Goal: Check status: Check status

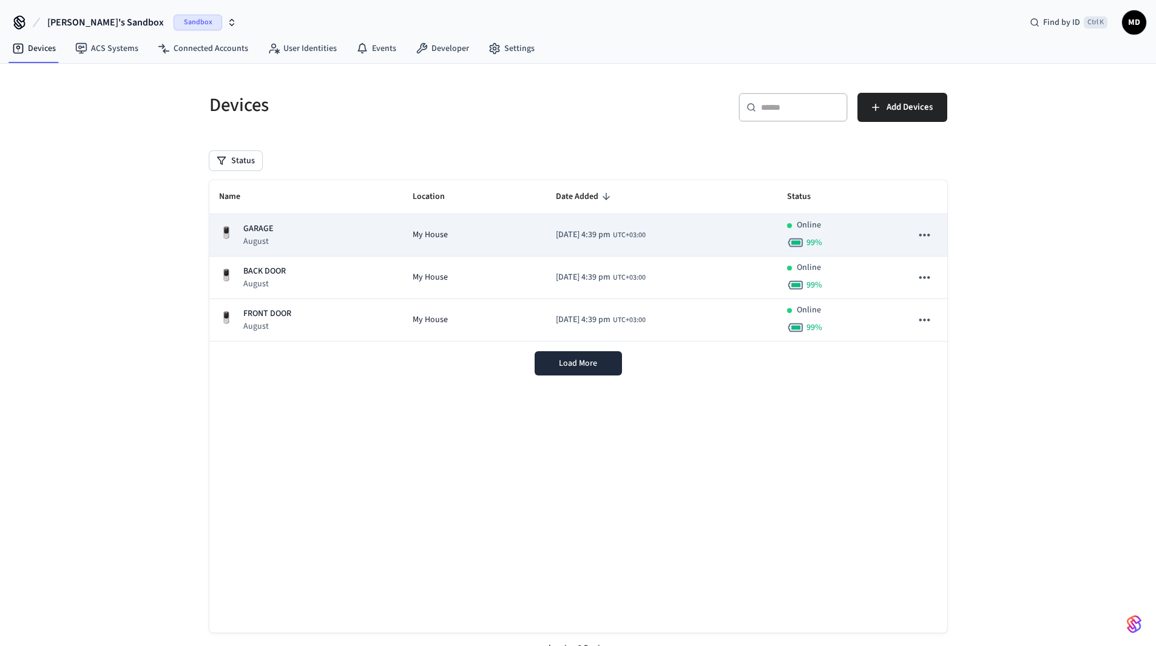
click at [257, 228] on p "GARAGE" at bounding box center [258, 229] width 30 height 13
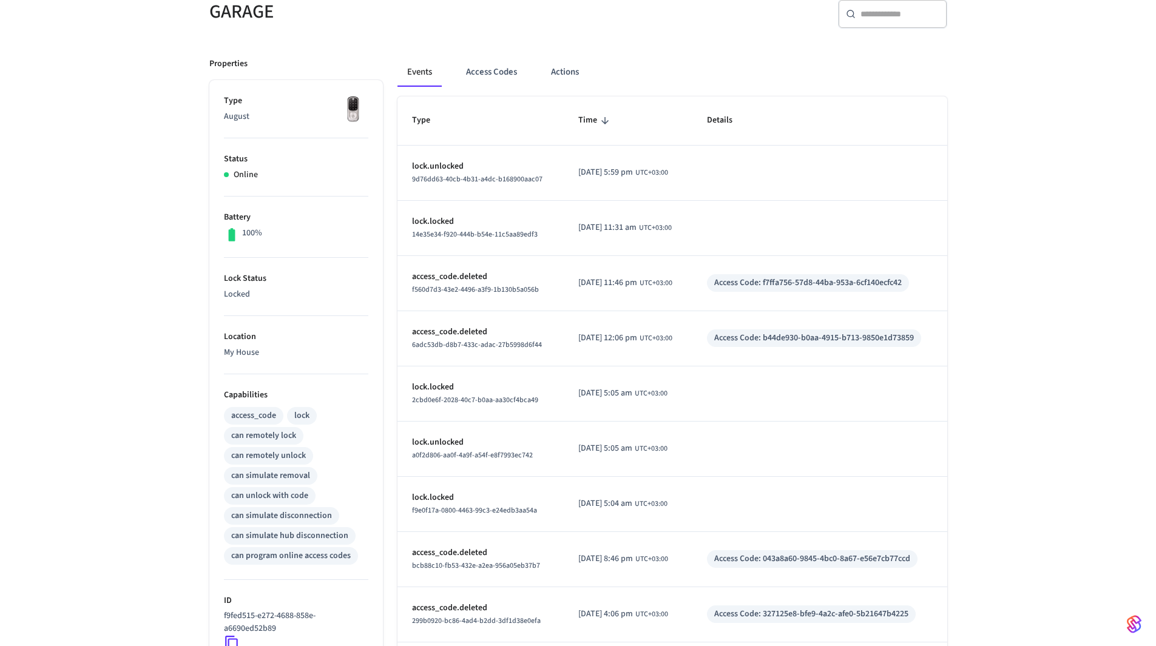
scroll to position [119, 0]
click at [492, 73] on button "Access Codes" at bounding box center [491, 72] width 70 height 29
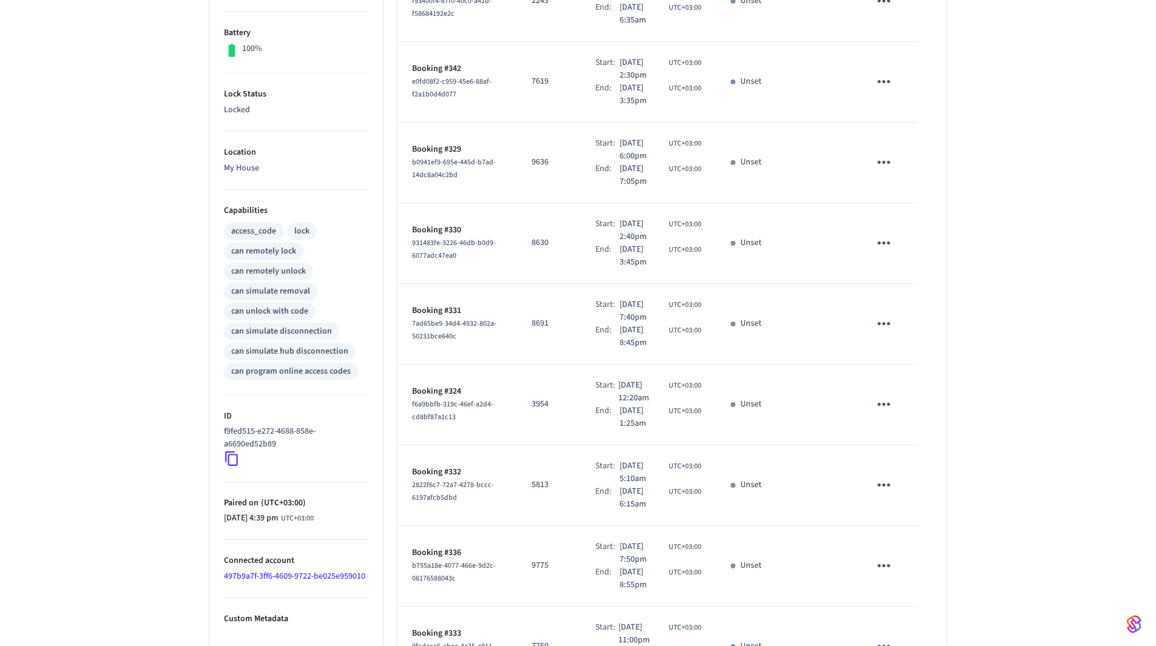
scroll to position [181, 0]
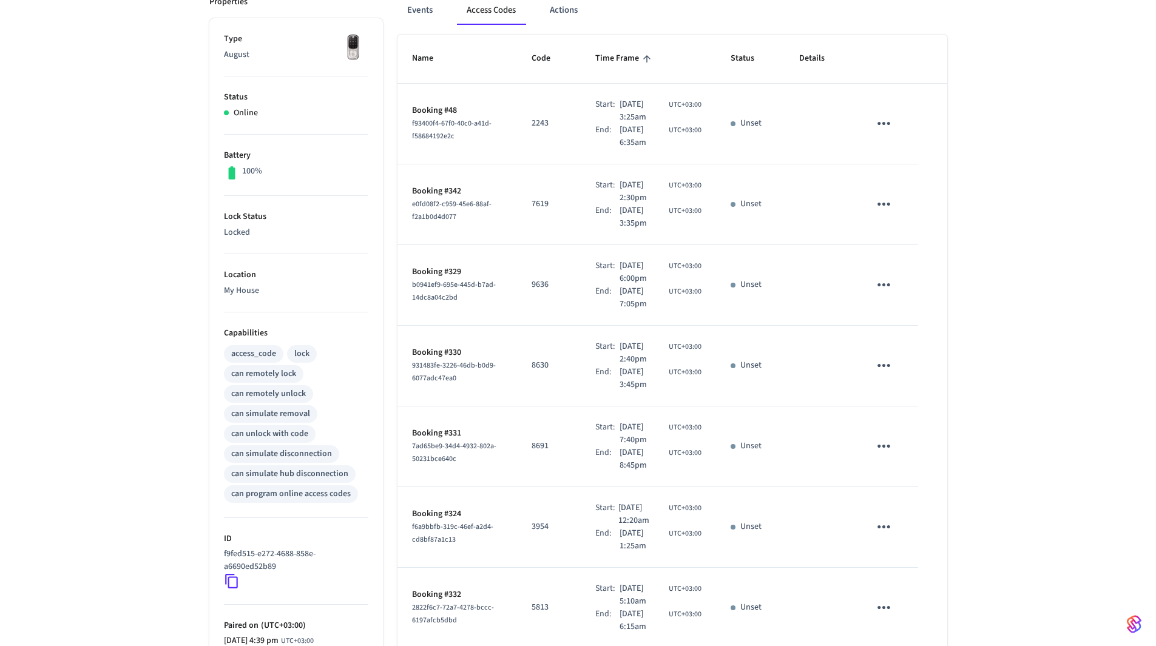
click at [641, 59] on icon "sticky table" at bounding box center [646, 58] width 11 height 11
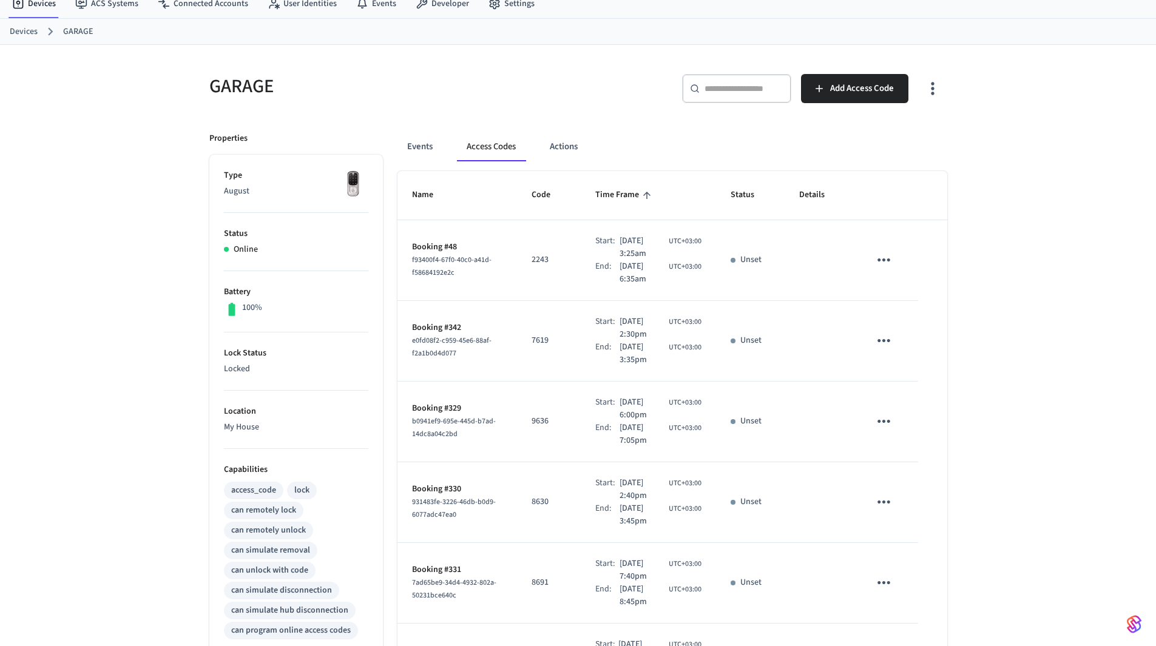
scroll to position [0, 0]
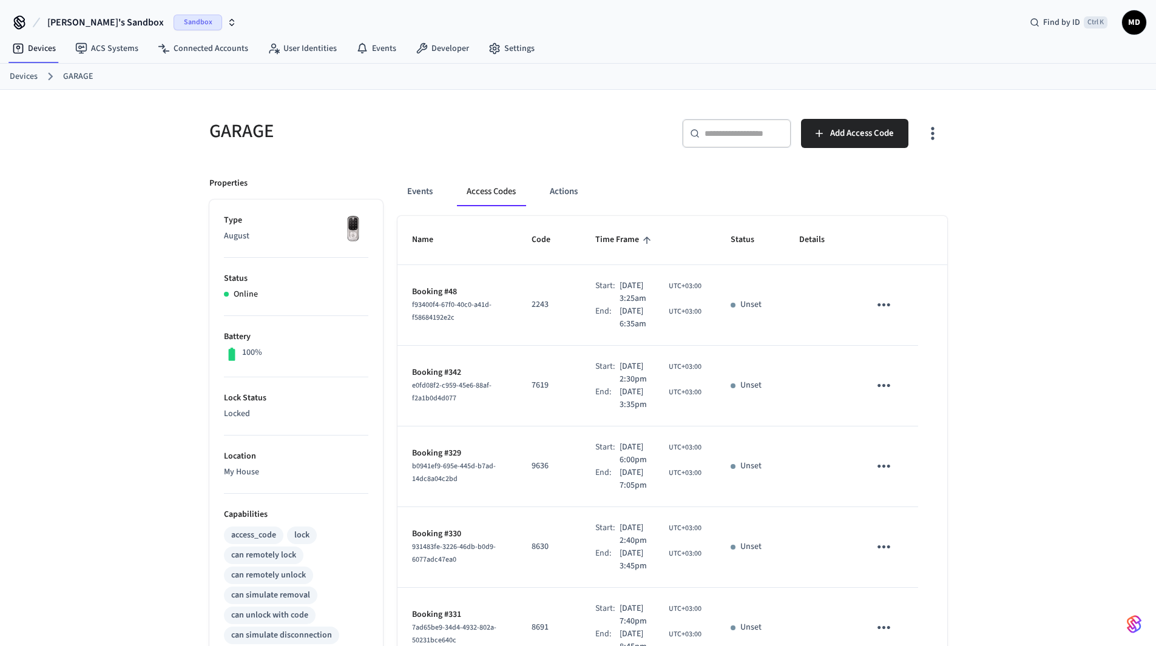
click at [897, 62] on div "Devices ACS Systems Connected Accounts User Identities Events Developer Settings" at bounding box center [578, 49] width 1156 height 29
click at [19, 76] on link "Devices" at bounding box center [24, 76] width 28 height 13
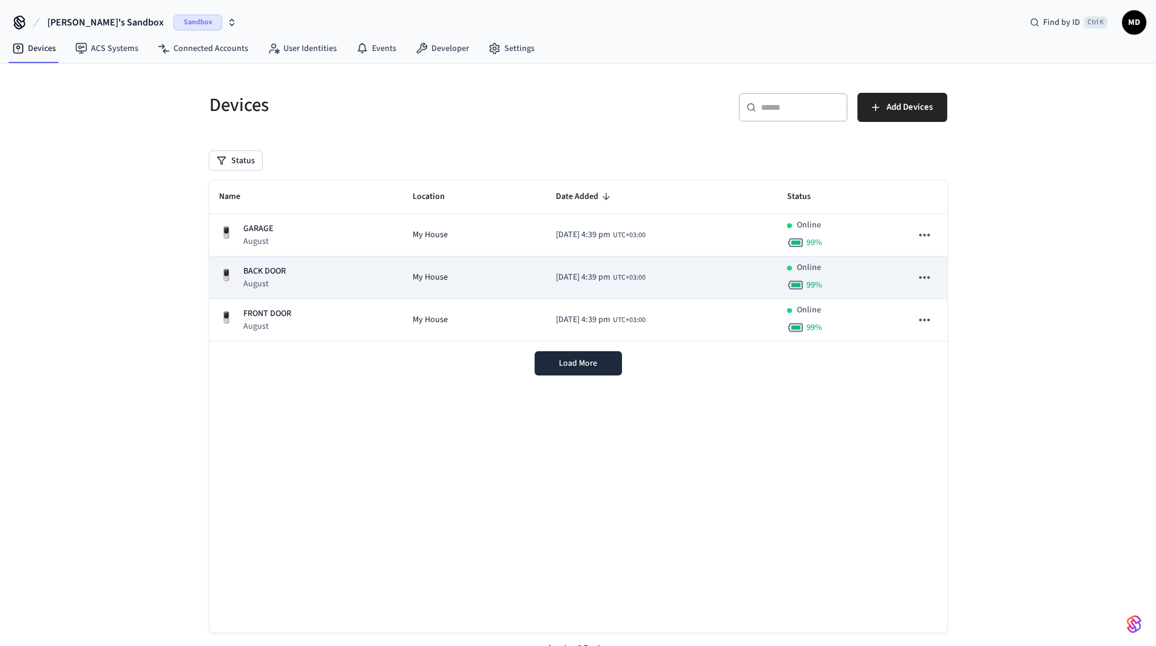
click at [249, 274] on p "BACK DOOR" at bounding box center [264, 271] width 42 height 13
